Goal: Transaction & Acquisition: Book appointment/travel/reservation

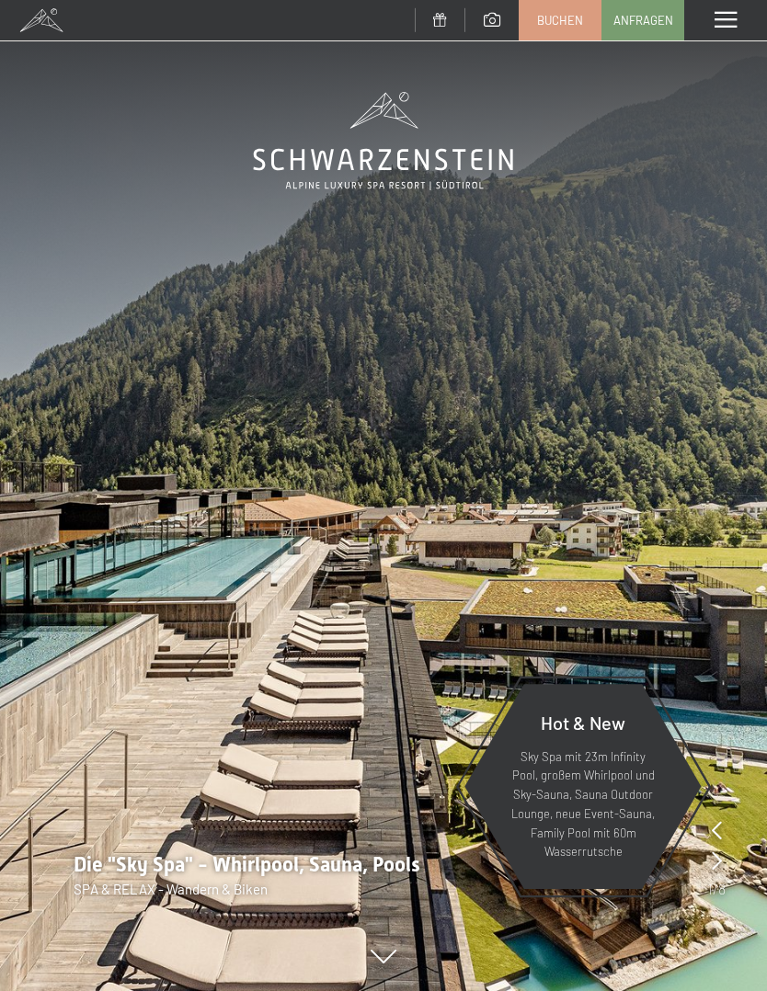
click at [550, 22] on span "Buchen" at bounding box center [560, 20] width 46 height 17
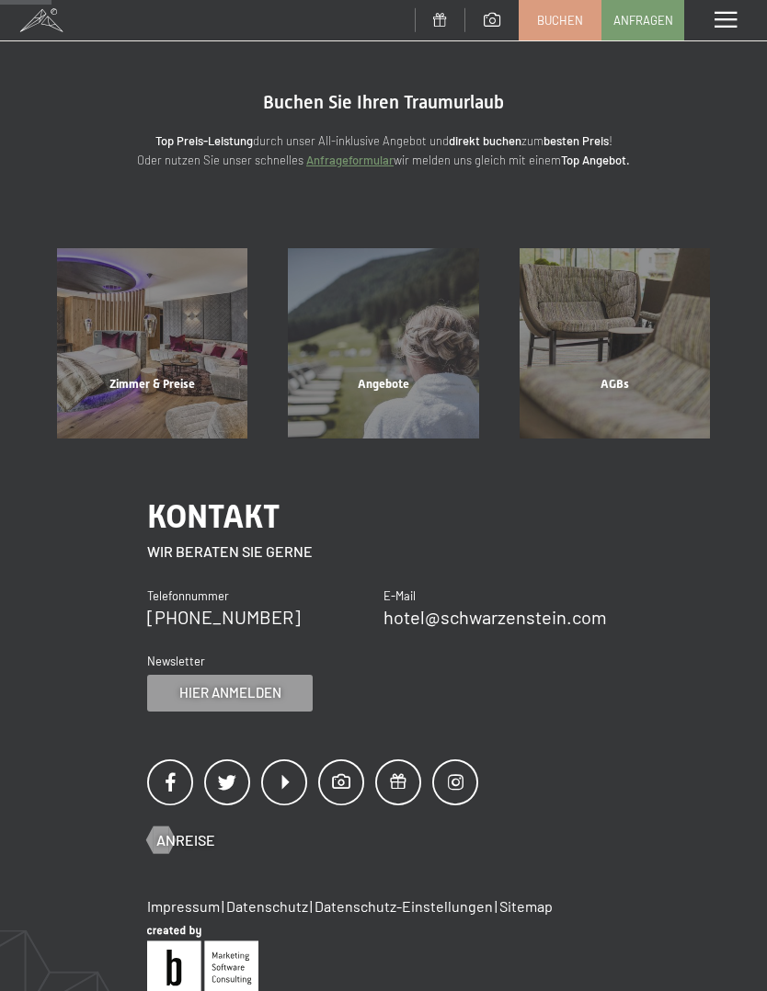
scroll to position [12, 0]
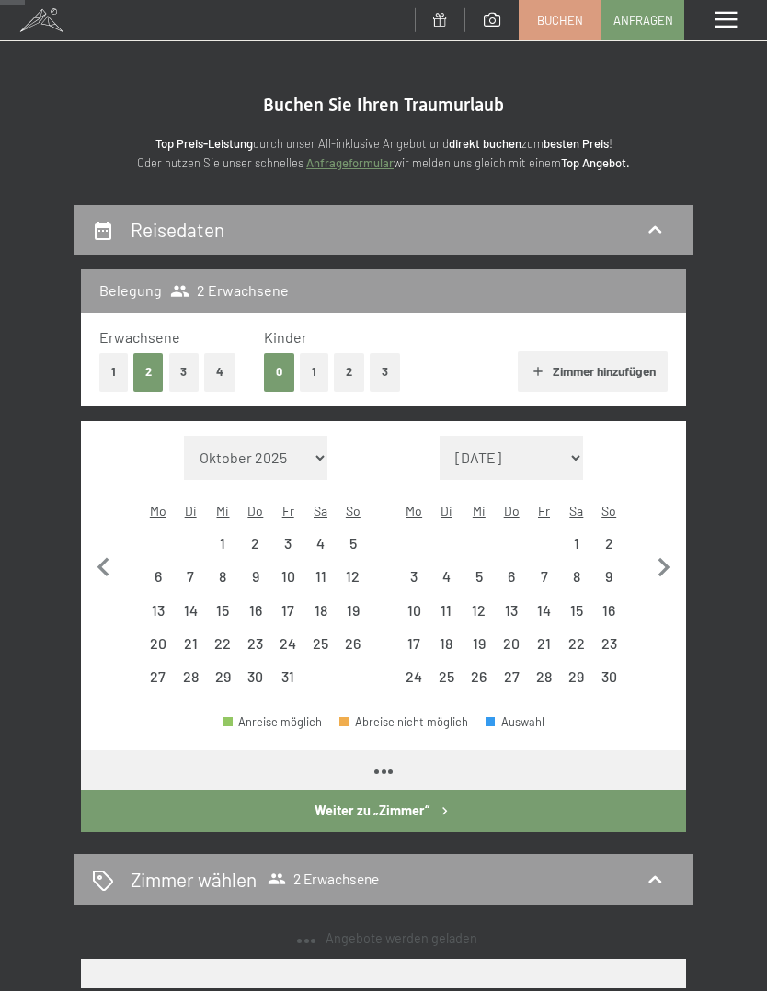
click at [197, 366] on button "3" at bounding box center [184, 372] width 30 height 38
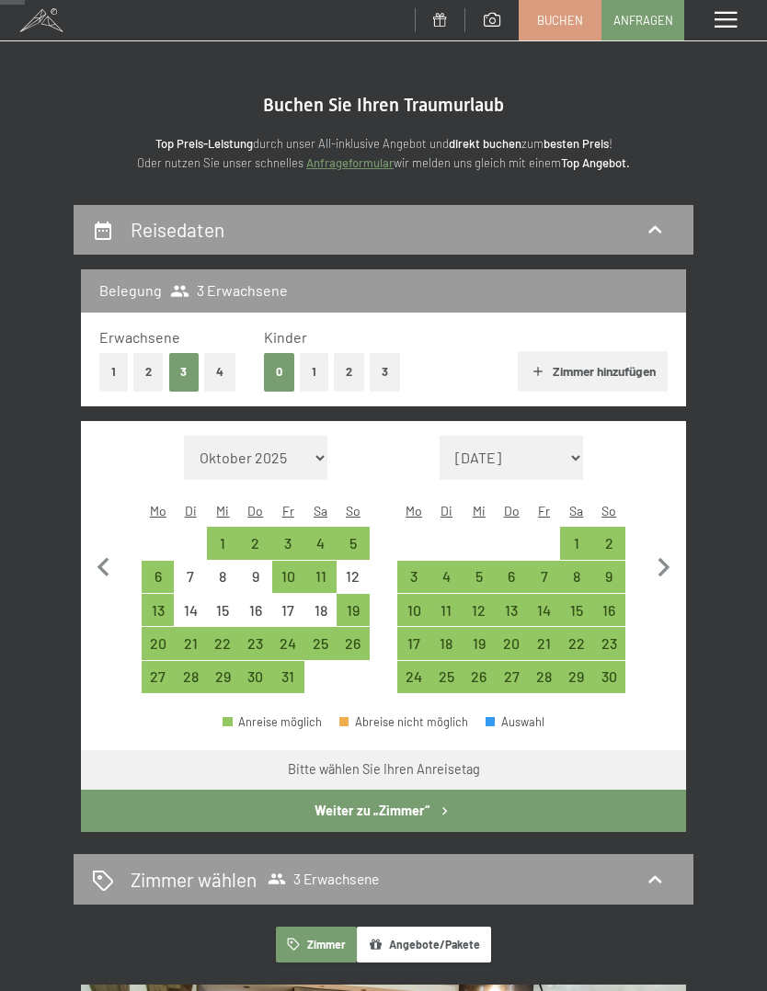
click at [314, 461] on select "Oktober 2025 [DATE] Dezember 2025 Januar 2026 Februar 2026 März 2026 [DATE] Mai…" at bounding box center [255, 458] width 143 height 44
select select "[DATE]"
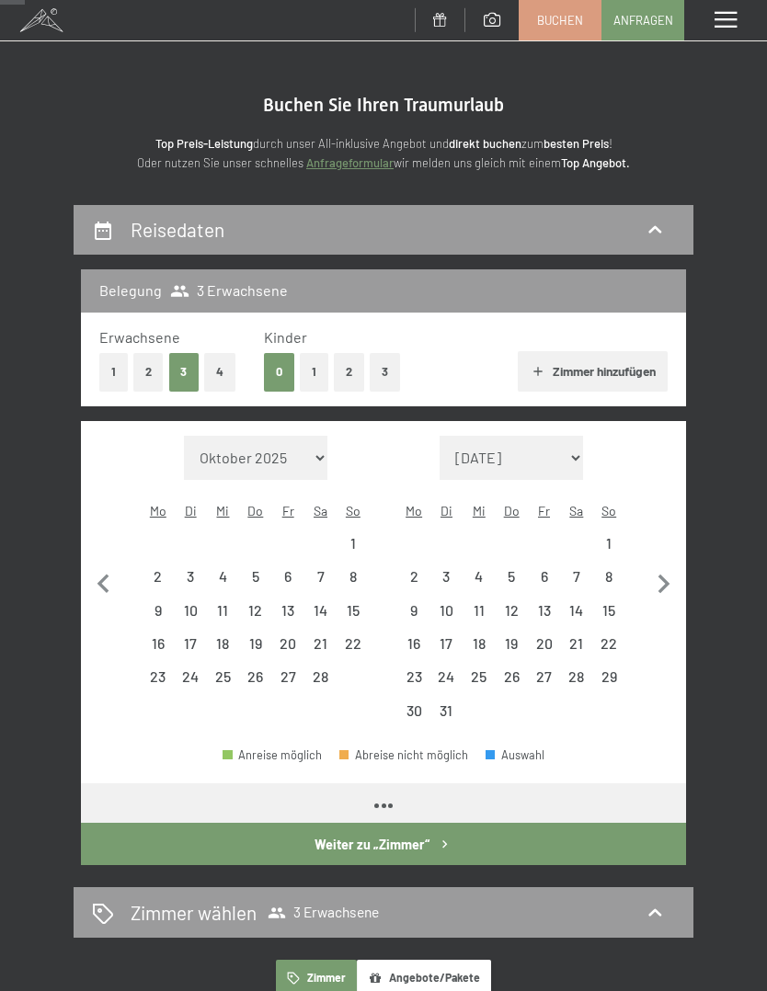
click at [327, 557] on span "Einwilligung Marketing*" at bounding box center [281, 548] width 152 height 18
click at [196, 557] on input "Einwilligung Marketing*" at bounding box center [186, 548] width 18 height 18
checkbox input "false"
select select "[DATE]"
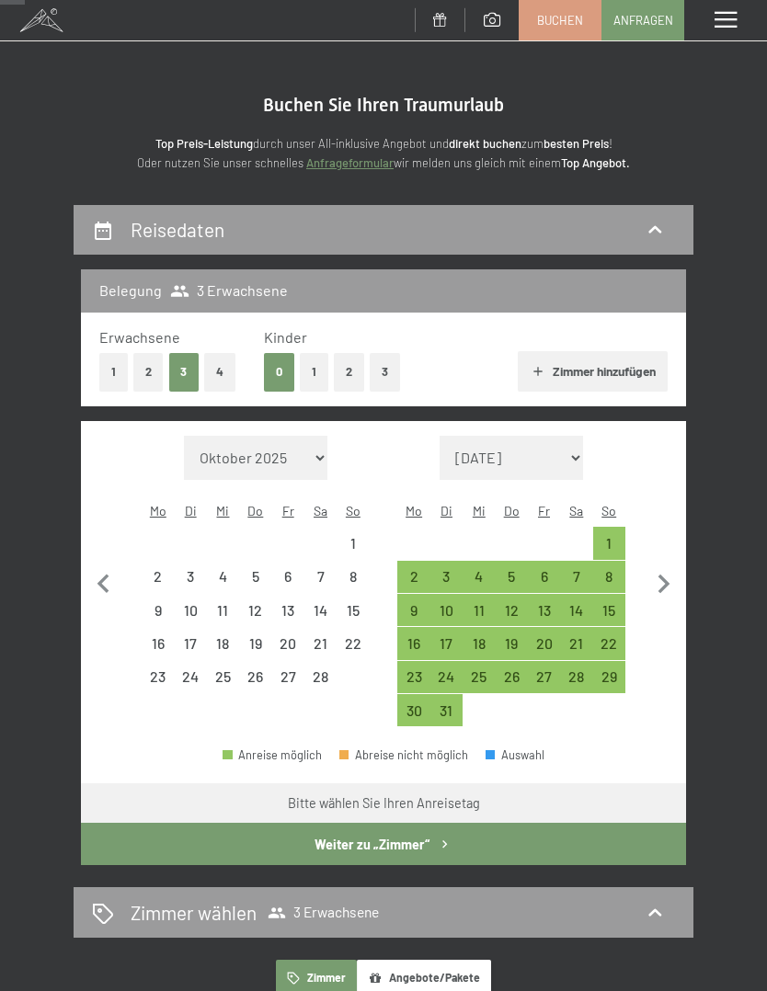
select select "[DATE]"
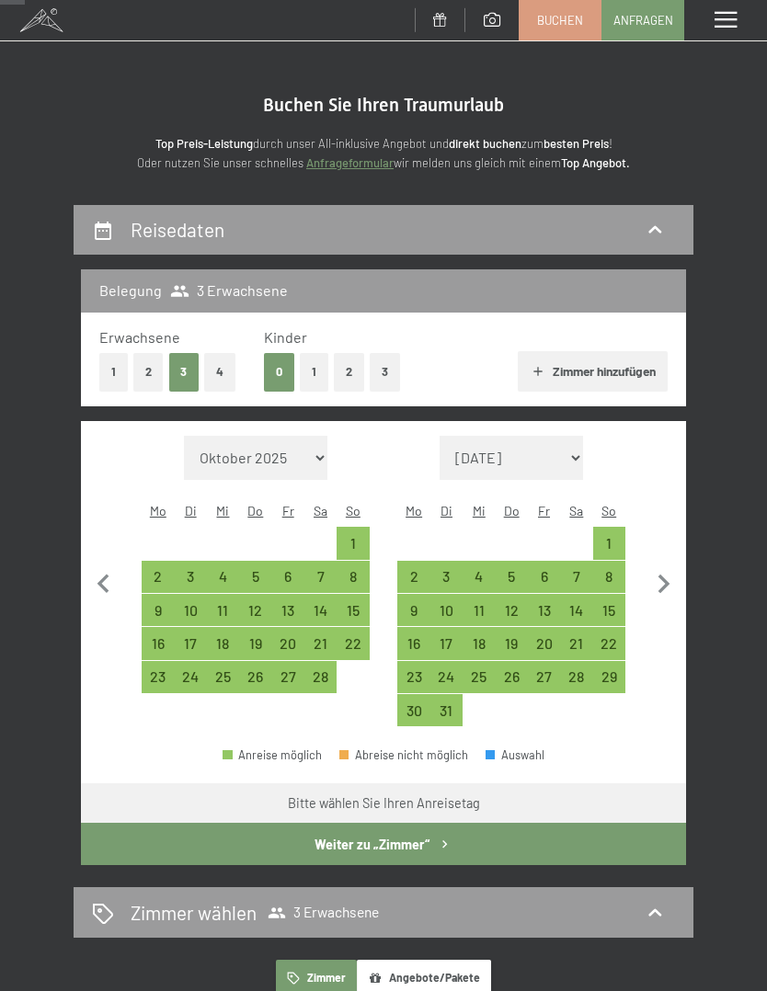
click at [318, 575] on div "7" at bounding box center [320, 583] width 29 height 29
select select "[DATE]"
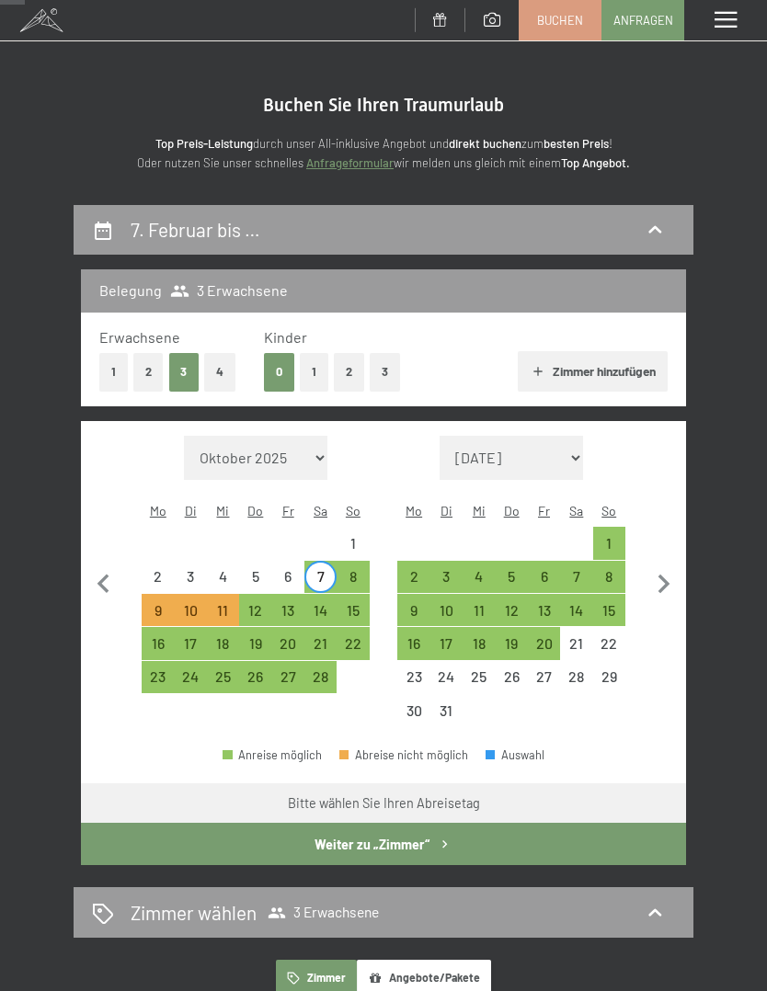
click at [324, 603] on div "14" at bounding box center [320, 617] width 29 height 29
select select "[DATE]"
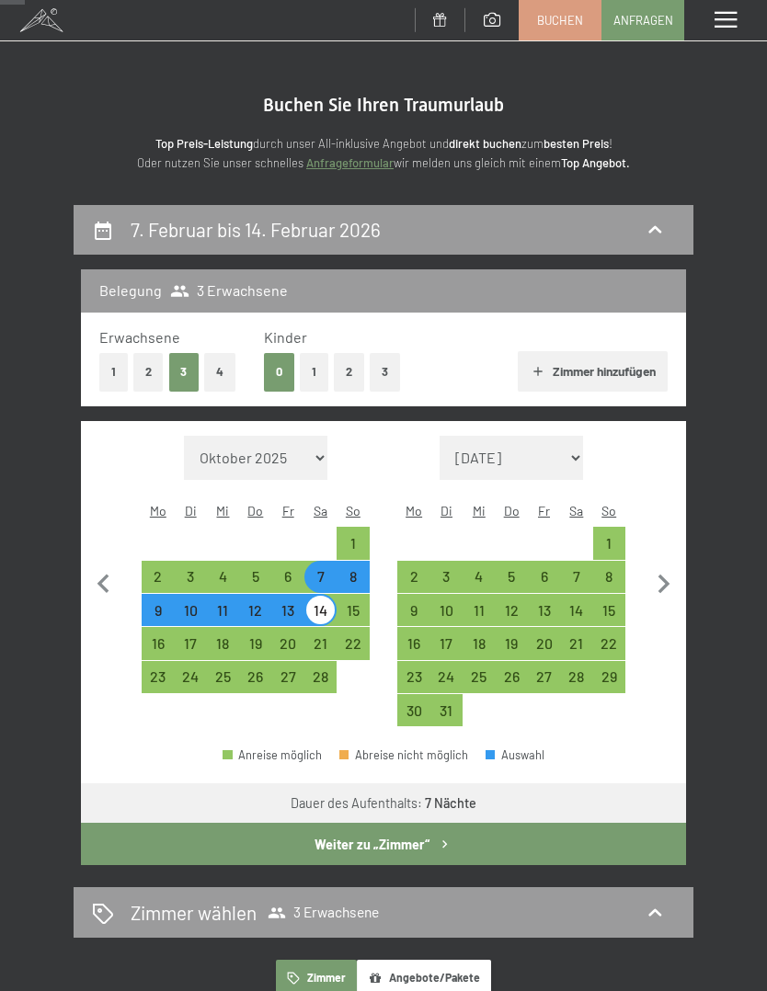
click at [156, 371] on button "2" at bounding box center [148, 372] width 30 height 38
select select "[DATE]"
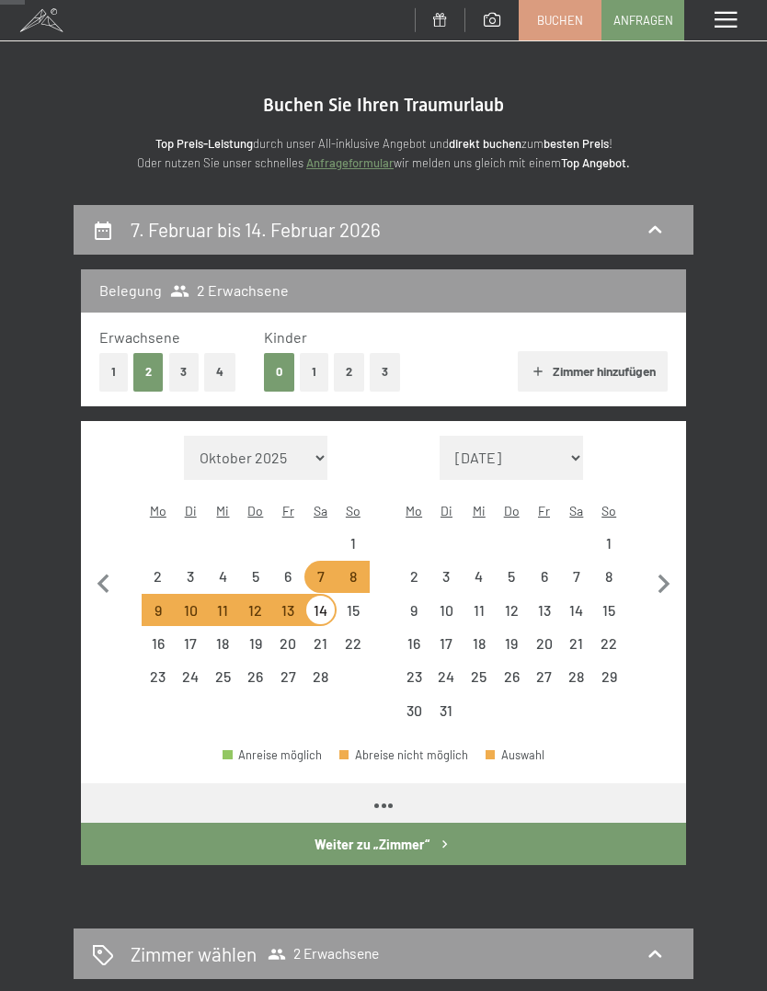
select select "[DATE]"
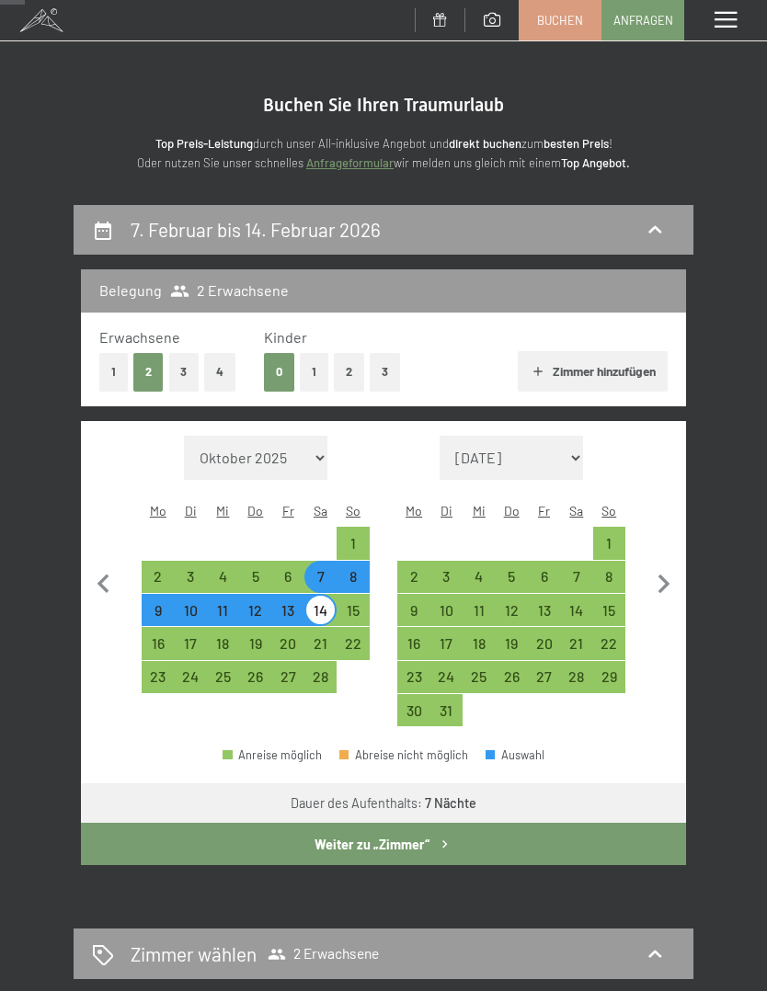
click at [422, 835] on button "Weiter zu „Zimmer“" at bounding box center [383, 844] width 605 height 42
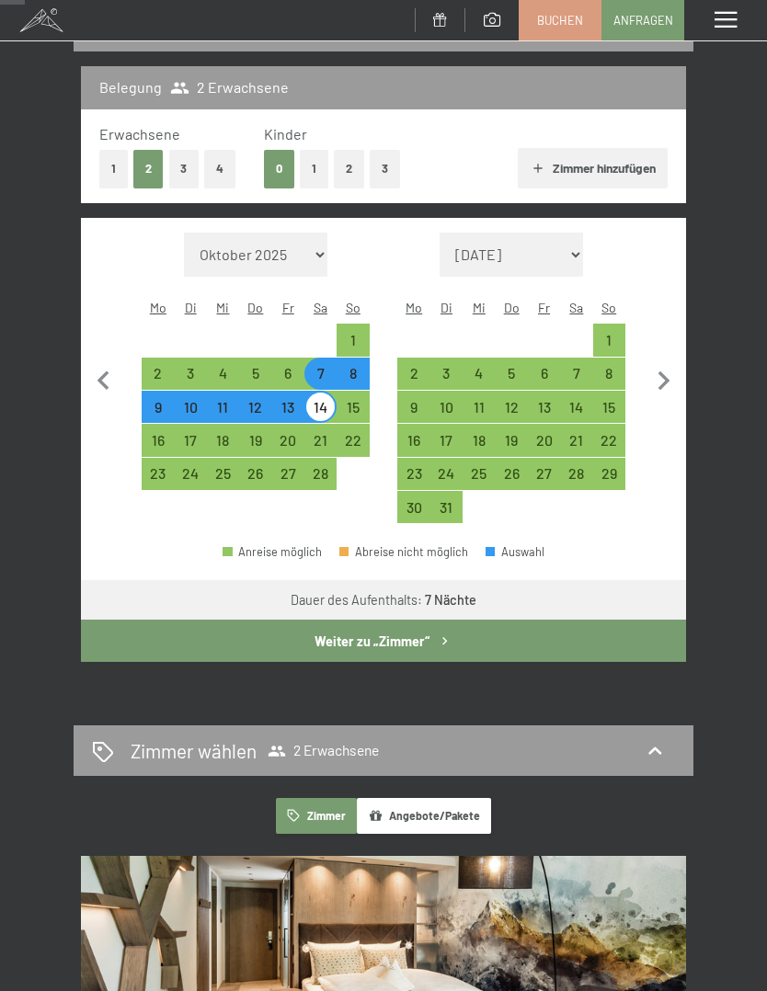
select select "[DATE]"
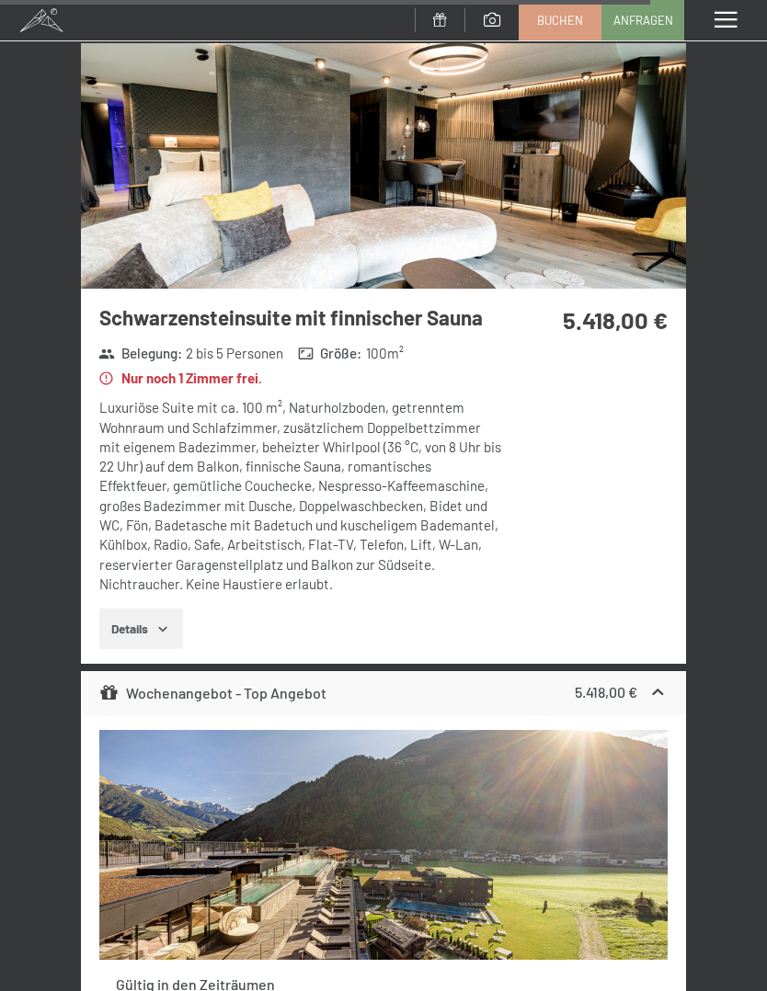
scroll to position [9845, 0]
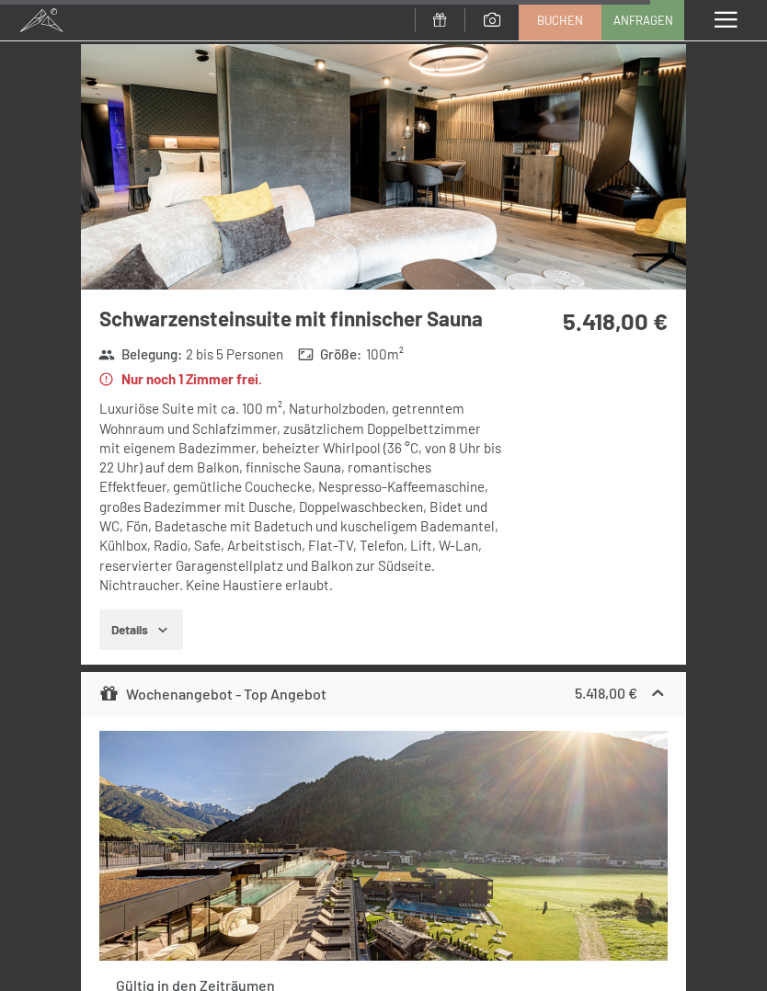
click at [137, 610] on button "Details" at bounding box center [141, 630] width 84 height 40
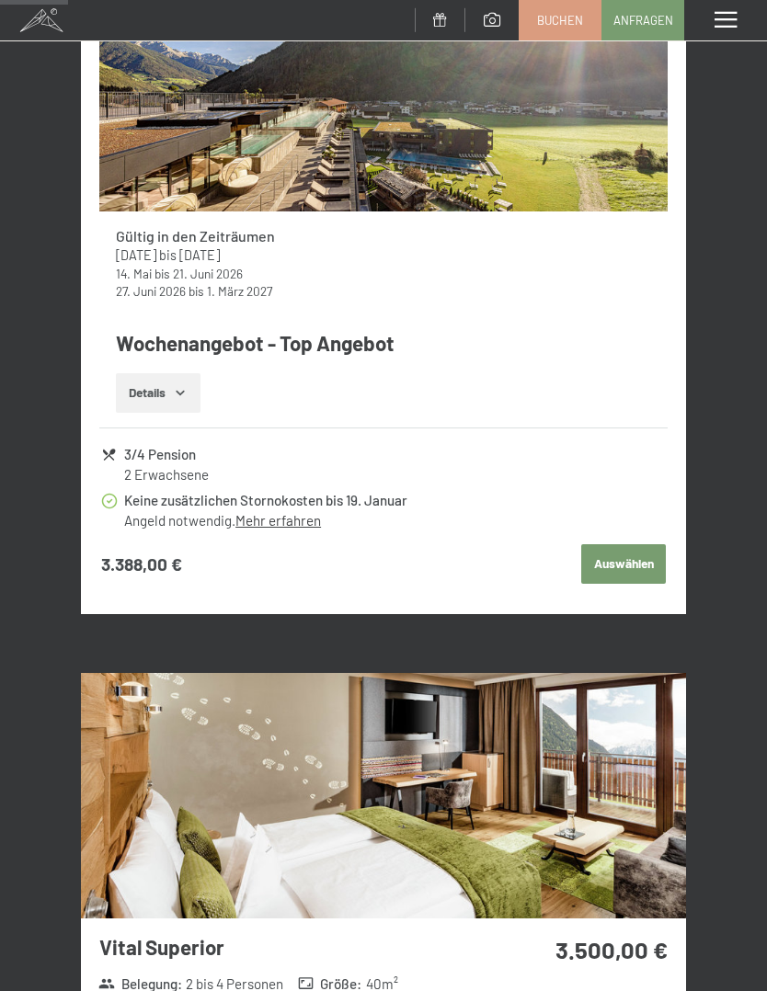
scroll to position [0, 0]
